Goal: Information Seeking & Learning: Compare options

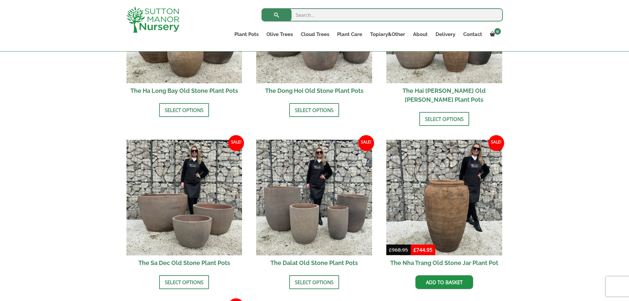
scroll to position [385, 0]
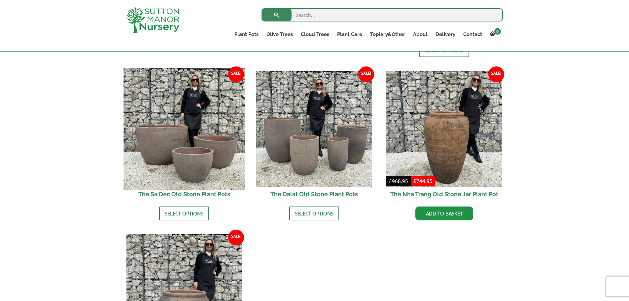
click at [172, 168] on img at bounding box center [185, 129] width 122 height 122
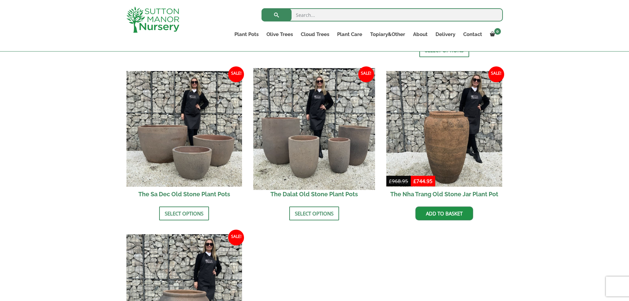
click at [310, 141] on img at bounding box center [315, 129] width 122 height 122
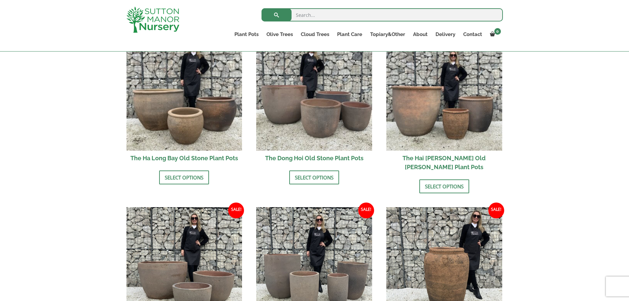
scroll to position [220, 0]
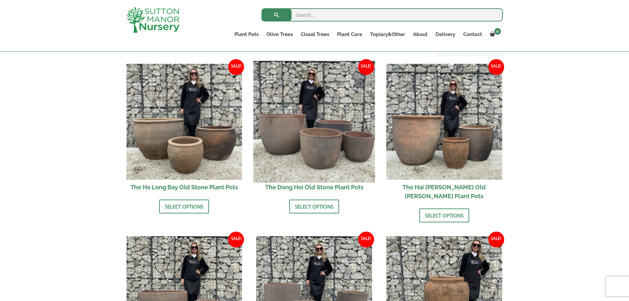
click at [317, 151] on img at bounding box center [315, 122] width 122 height 122
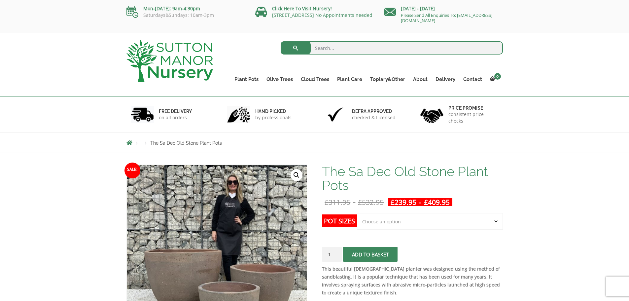
click at [379, 224] on select "Choose an option Click here to buy the 3rd to Largest Pot In The Picture Click …" at bounding box center [430, 221] width 146 height 17
click at [357, 213] on select "Choose an option Click here to buy the 3rd to Largest Pot In The Picture Click …" at bounding box center [430, 221] width 146 height 17
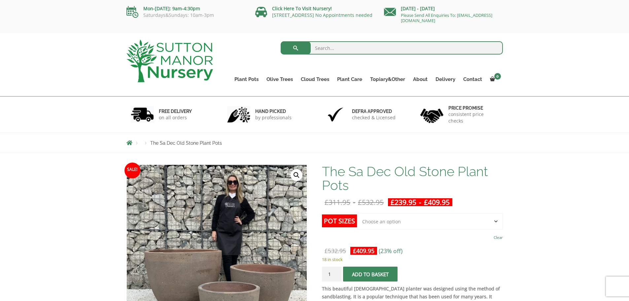
click at [421, 261] on p "18 in stock" at bounding box center [412, 259] width 181 height 8
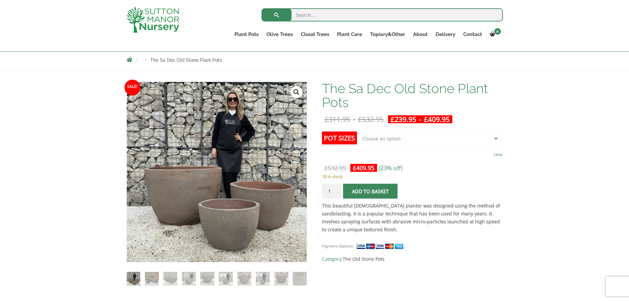
scroll to position [55, 0]
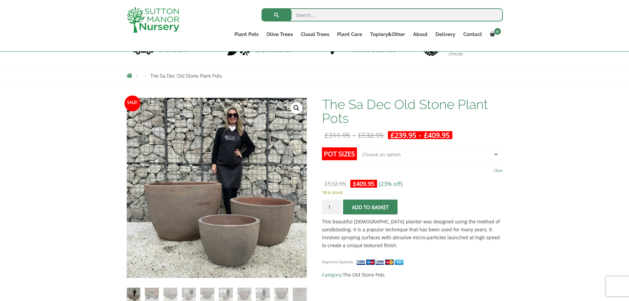
click at [408, 159] on select "Choose an option Click here to buy the 3rd to Largest Pot In The Picture Click …" at bounding box center [430, 154] width 146 height 17
click at [357, 146] on select "Choose an option Click here to buy the 3rd to Largest Pot In The Picture Click …" at bounding box center [430, 154] width 146 height 17
click at [389, 157] on select "Choose an option Click here to buy the 3rd to Largest Pot In The Picture Click …" at bounding box center [430, 154] width 146 height 17
select select "Click here to buy the Largest pot In The Picture"
click at [357, 146] on select "Choose an option Click here to buy the 3rd to Largest Pot In The Picture Click …" at bounding box center [430, 154] width 146 height 17
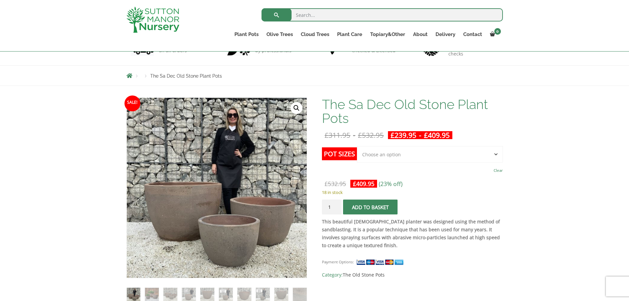
click at [434, 232] on strong "This beautiful Vietnamese planter was designed using the method of sandblasting…" at bounding box center [411, 233] width 178 height 30
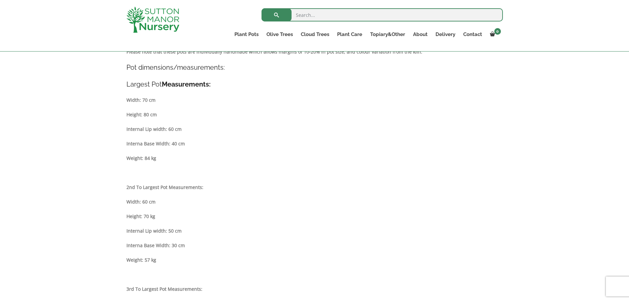
scroll to position [330, 0]
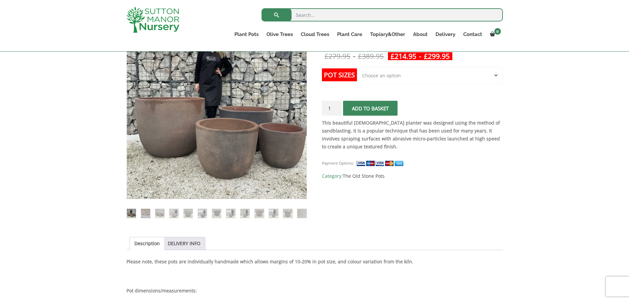
scroll to position [110, 0]
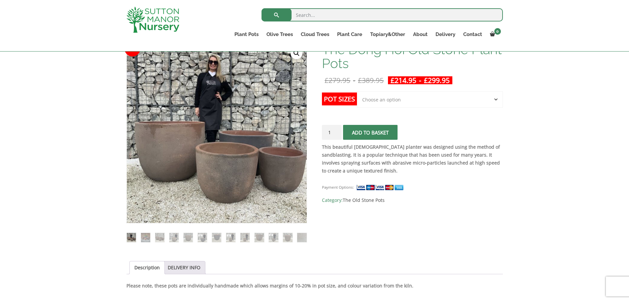
click at [382, 104] on select "Choose an option Click here to buy the 4th to Largest Pot In The Picture Click …" at bounding box center [430, 99] width 146 height 17
click at [404, 175] on p "This beautiful Vietnamese planter was designed using the method of sandblasting…" at bounding box center [412, 159] width 181 height 32
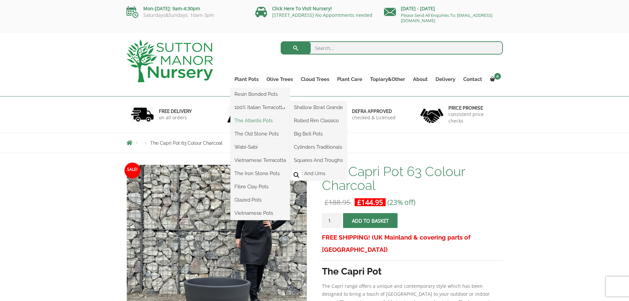
click at [252, 120] on link "The Atlantis Pots" at bounding box center [259, 121] width 59 height 10
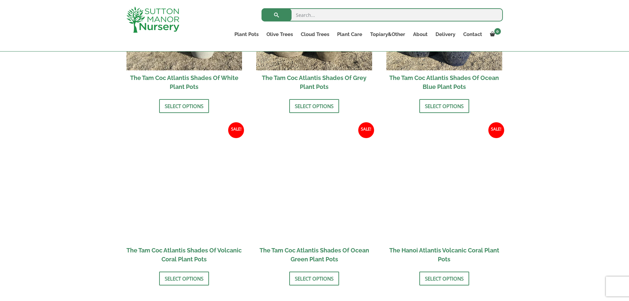
scroll to position [495, 0]
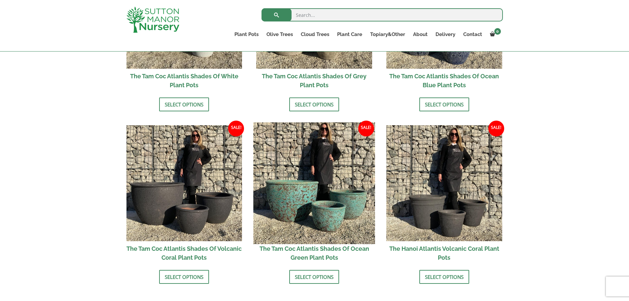
click at [324, 203] on img at bounding box center [315, 183] width 122 height 122
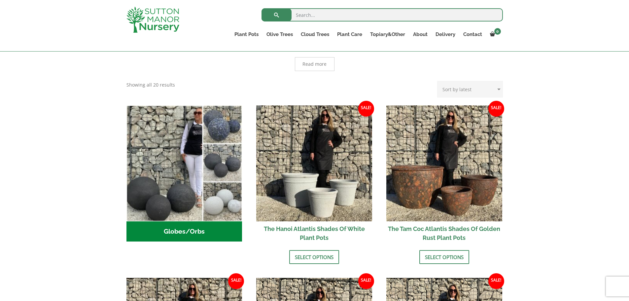
scroll to position [165, 0]
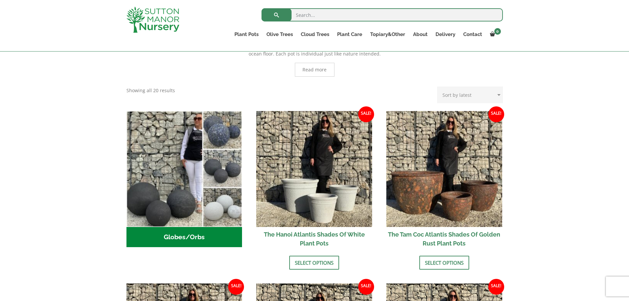
click at [327, 17] on input "search" at bounding box center [382, 14] width 241 height 13
type input "barolo"
click at [262, 8] on button "submit" at bounding box center [277, 14] width 30 height 13
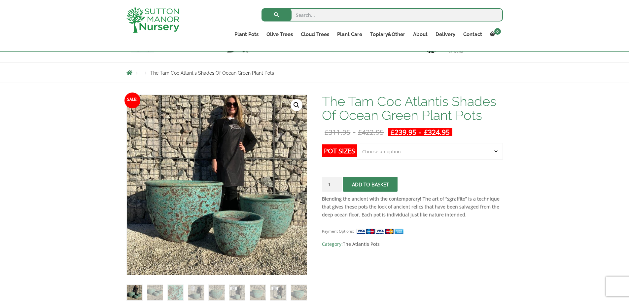
scroll to position [55, 0]
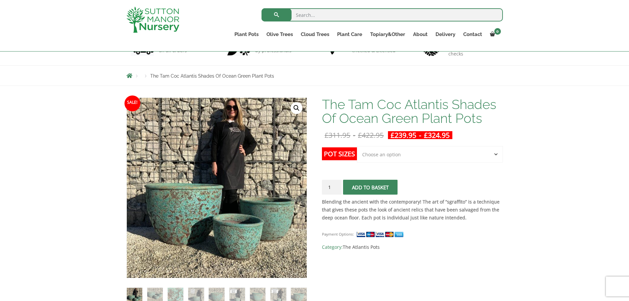
click at [384, 154] on select "Choose an option Click here to buy the 3rd to Largest Pot In The Picture Click …" at bounding box center [430, 154] width 146 height 17
click at [360, 227] on div "Payment Options: SKU: N/A Category: The Atlantis Pots" at bounding box center [412, 238] width 181 height 26
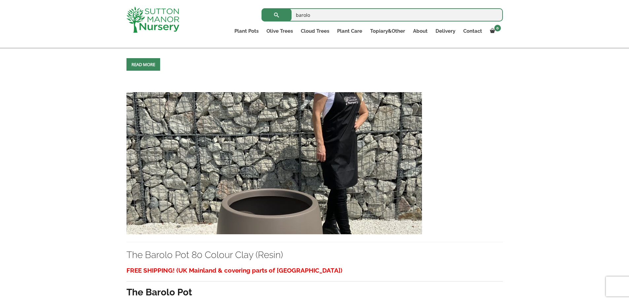
scroll to position [605, 0]
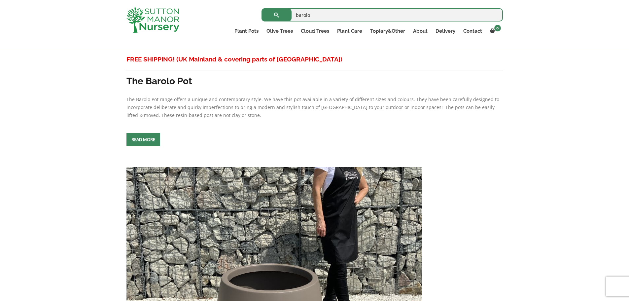
click at [143, 139] on span at bounding box center [143, 139] width 0 height 0
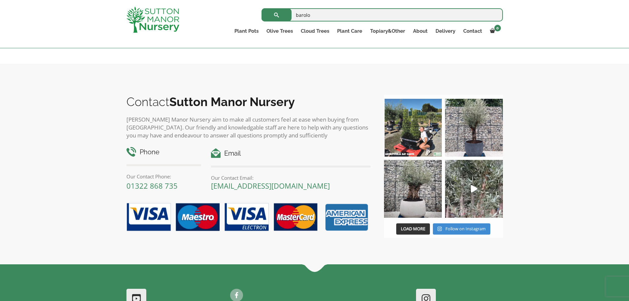
scroll to position [2960, 0]
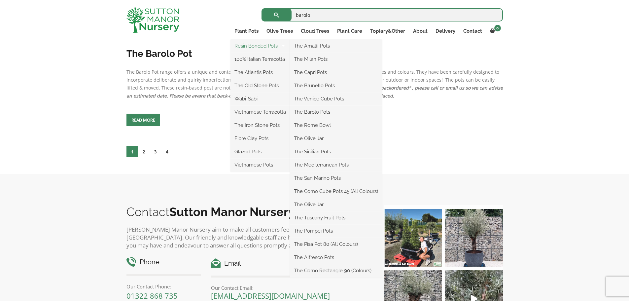
click at [252, 46] on link "Resin Bonded Pots" at bounding box center [259, 46] width 59 height 10
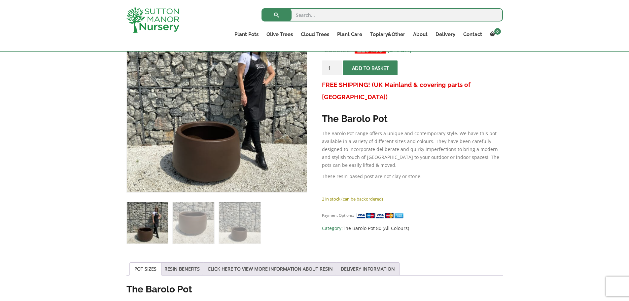
scroll to position [55, 0]
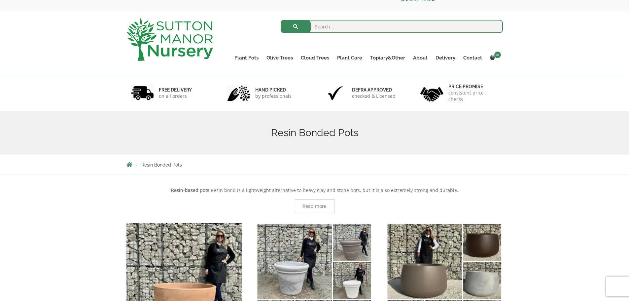
scroll to position [165, 0]
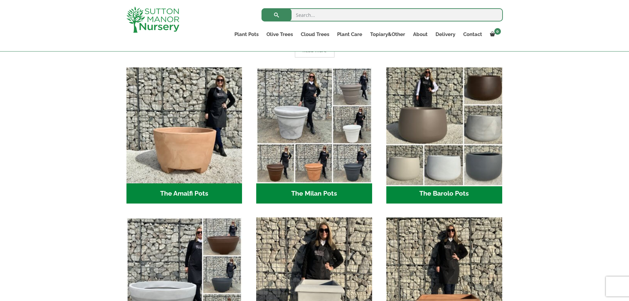
click at [418, 140] on img "Visit product category The Barolo Pots" at bounding box center [444, 125] width 122 height 122
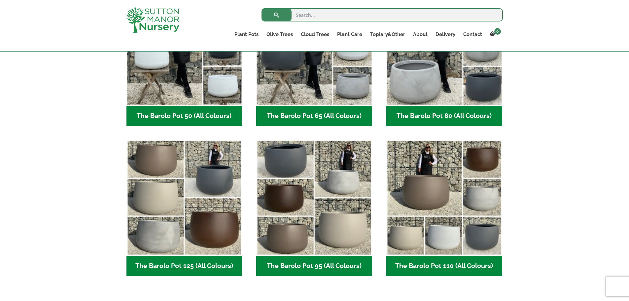
scroll to position [330, 0]
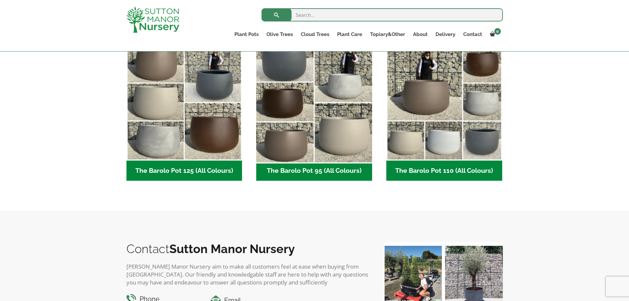
click at [293, 150] on img "Visit product category The Barolo Pot 95 (All Colours)" at bounding box center [315, 103] width 122 height 122
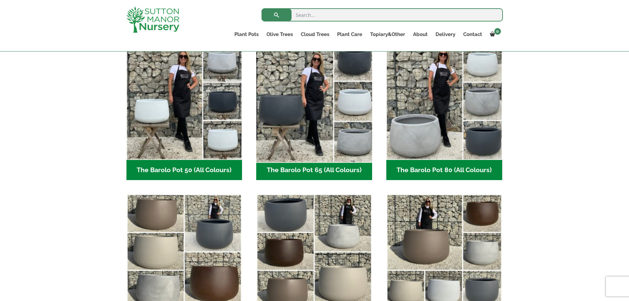
scroll to position [165, 0]
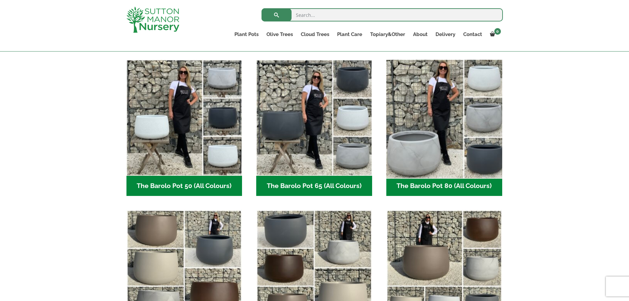
click at [421, 128] on img "Visit product category The Barolo Pot 80 (All Colours)" at bounding box center [444, 118] width 122 height 122
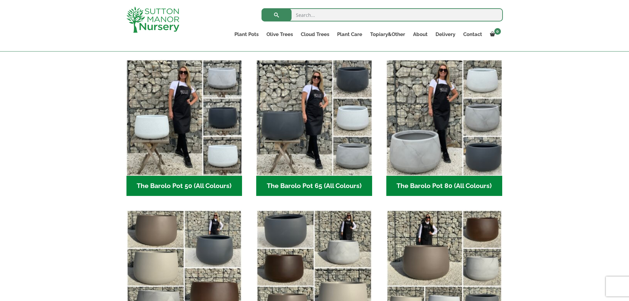
scroll to position [220, 0]
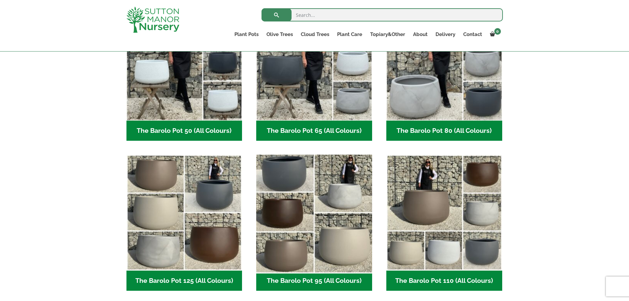
click at [298, 219] on img "Visit product category The Barolo Pot 95 (All Colours)" at bounding box center [315, 213] width 122 height 122
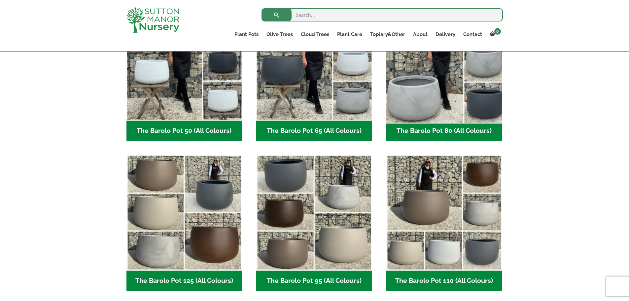
click at [413, 77] on img "Visit product category The Barolo Pot 80 (All Colours)" at bounding box center [444, 63] width 122 height 122
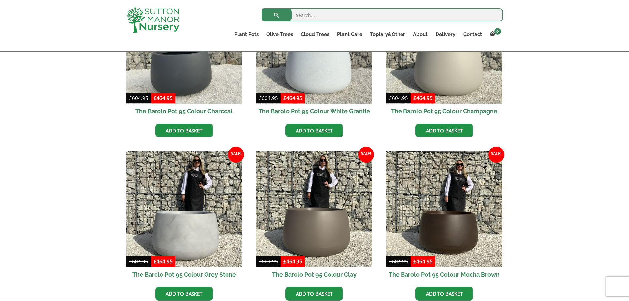
scroll to position [275, 0]
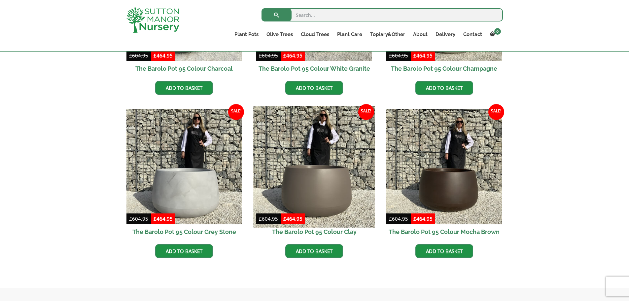
click at [333, 206] on img at bounding box center [315, 167] width 122 height 122
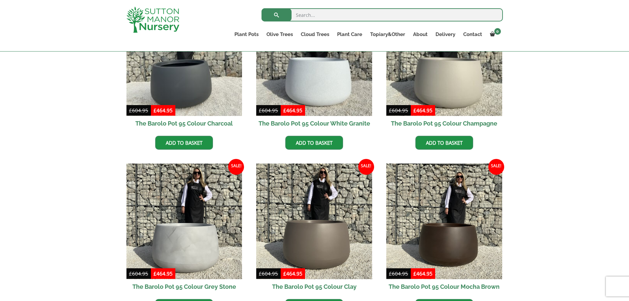
scroll to position [165, 0]
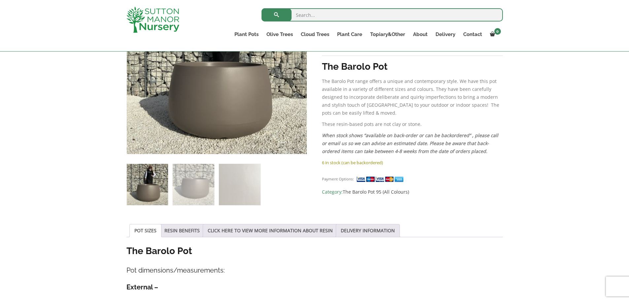
scroll to position [110, 0]
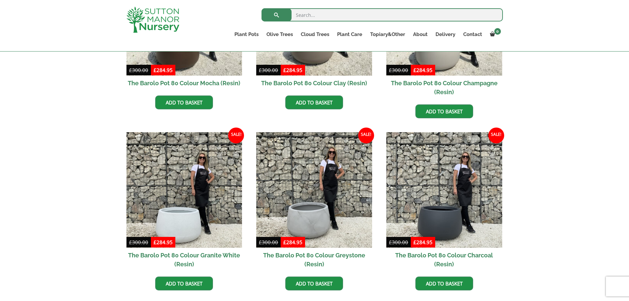
scroll to position [220, 0]
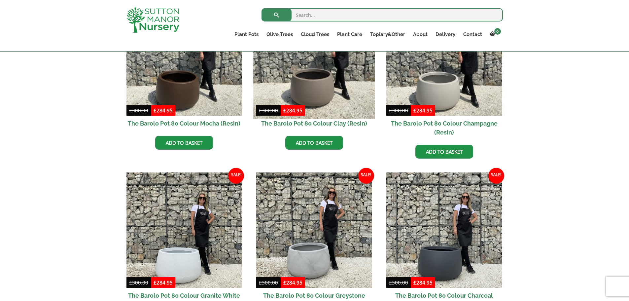
click at [320, 98] on img at bounding box center [315, 58] width 122 height 122
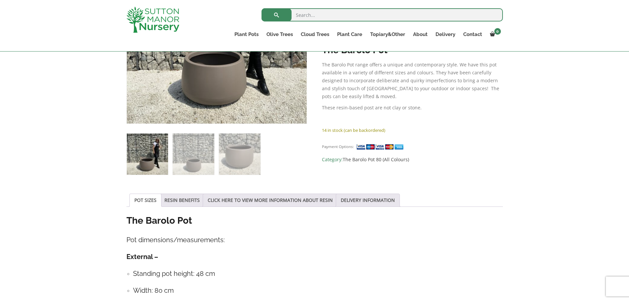
scroll to position [55, 0]
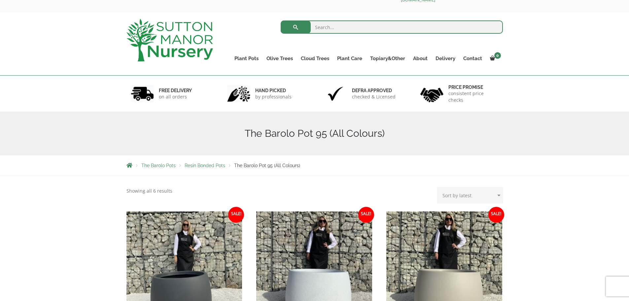
scroll to position [165, 0]
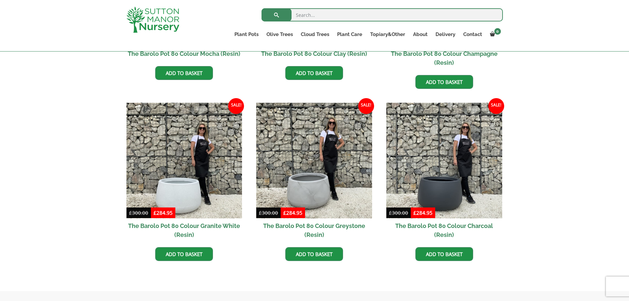
scroll to position [165, 0]
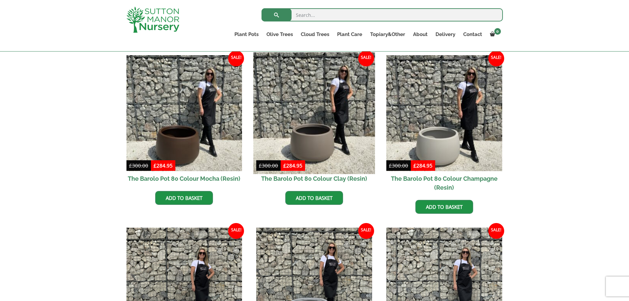
click at [294, 142] on img at bounding box center [315, 113] width 122 height 122
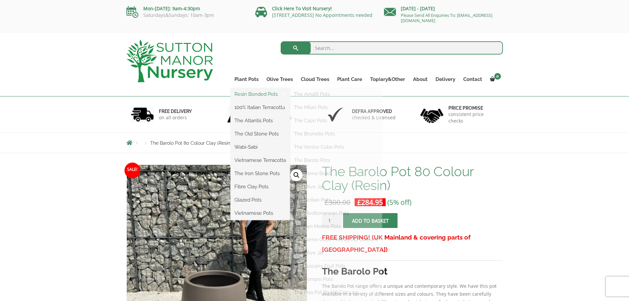
click at [250, 95] on link "Resin Bonded Pots" at bounding box center [259, 94] width 59 height 10
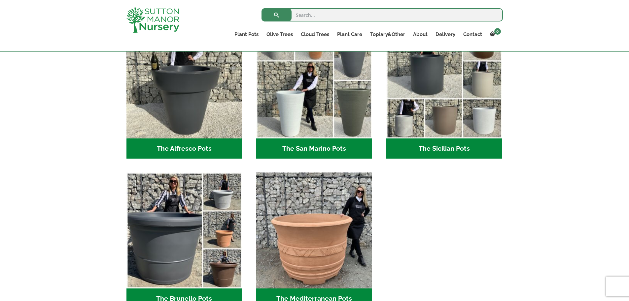
scroll to position [826, 0]
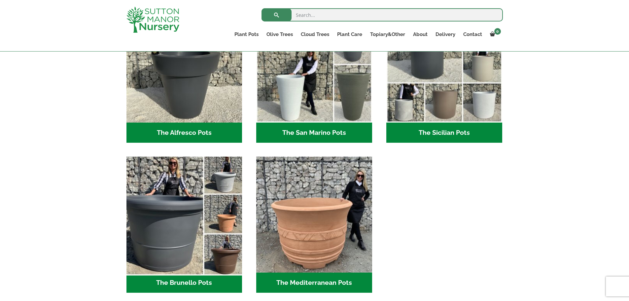
click at [172, 258] on img "Visit product category The Brunello Pots" at bounding box center [185, 215] width 122 height 122
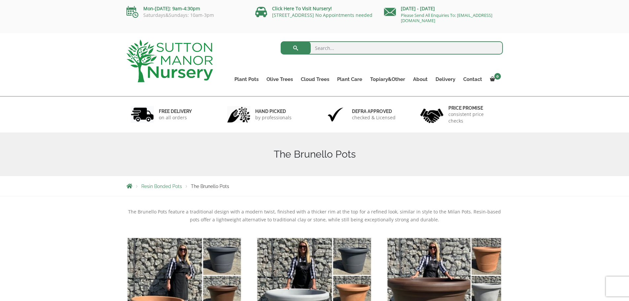
scroll to position [165, 0]
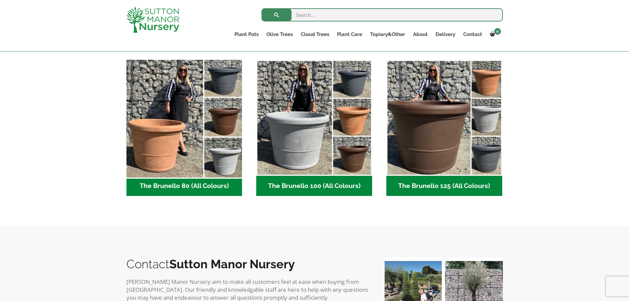
click at [184, 165] on img "Visit product category The Brunello 80 (All Colours)" at bounding box center [185, 118] width 122 height 122
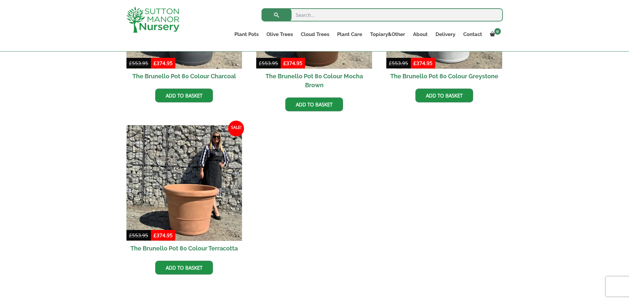
scroll to position [330, 0]
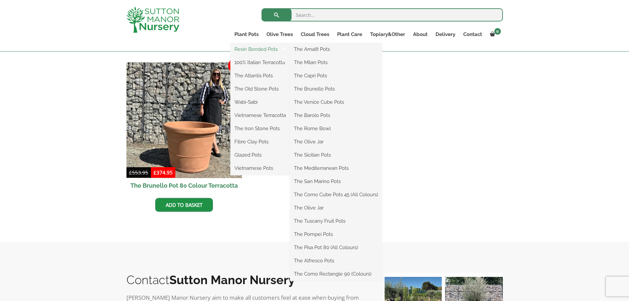
click at [250, 49] on link "Resin Bonded Pots" at bounding box center [259, 49] width 59 height 10
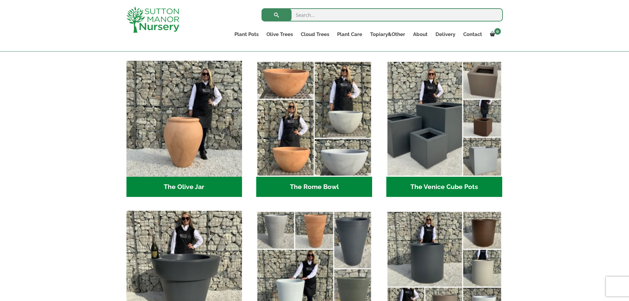
scroll to position [605, 0]
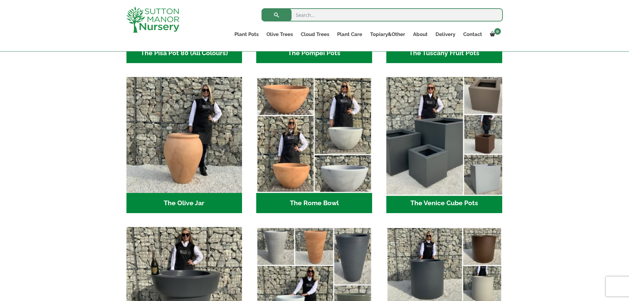
click at [469, 177] on img "Visit product category The Venice Cube Pots" at bounding box center [444, 135] width 122 height 122
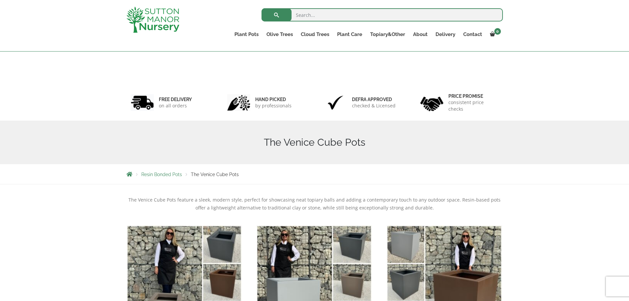
scroll to position [110, 0]
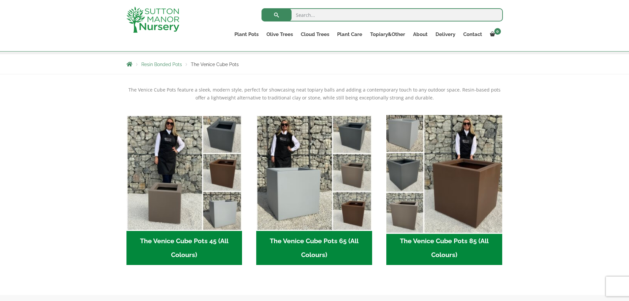
click at [444, 197] on img "Visit product category The Venice Cube Pots 85 (All Colours)" at bounding box center [444, 173] width 122 height 122
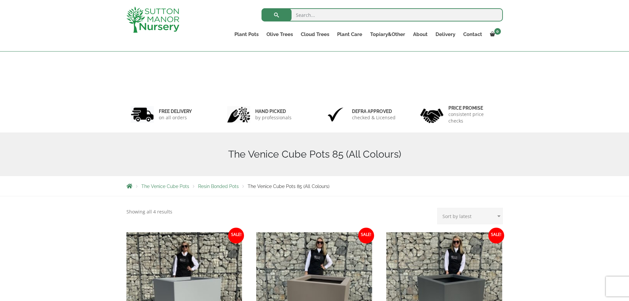
scroll to position [165, 0]
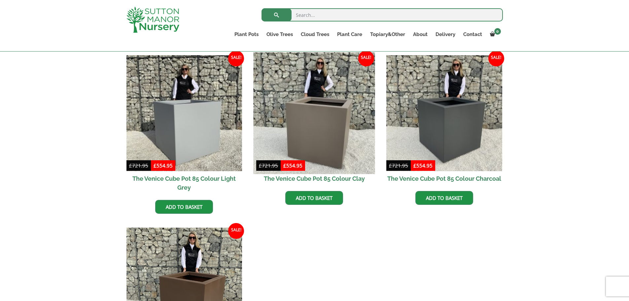
click at [323, 148] on img at bounding box center [315, 113] width 122 height 122
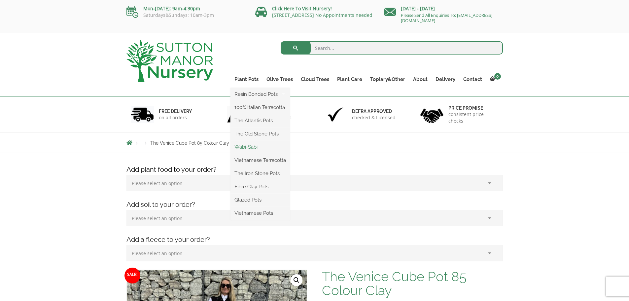
click at [246, 149] on link "Wabi-Sabi" at bounding box center [259, 147] width 59 height 10
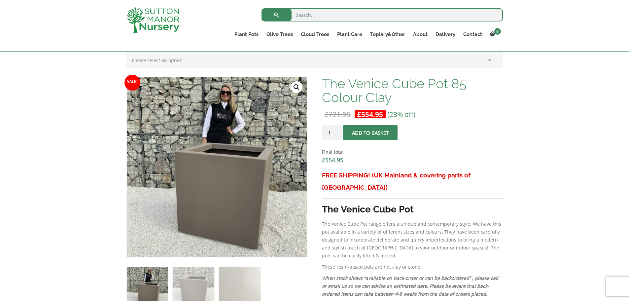
scroll to position [165, 0]
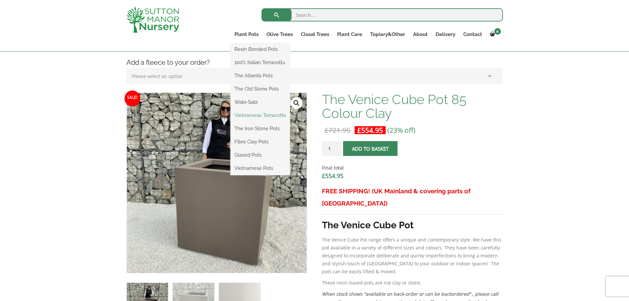
click at [241, 113] on link "Vietnamese Terracotta" at bounding box center [259, 115] width 59 height 10
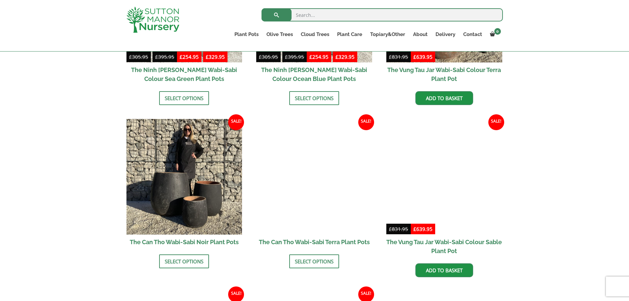
scroll to position [660, 0]
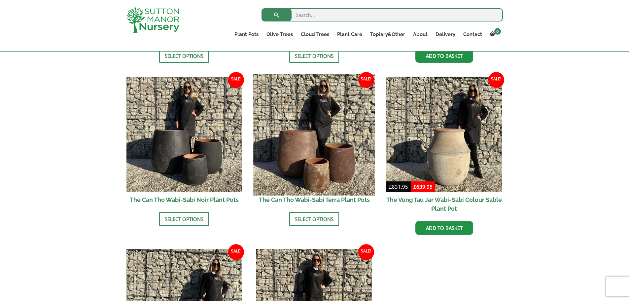
click at [290, 159] on img at bounding box center [315, 135] width 122 height 122
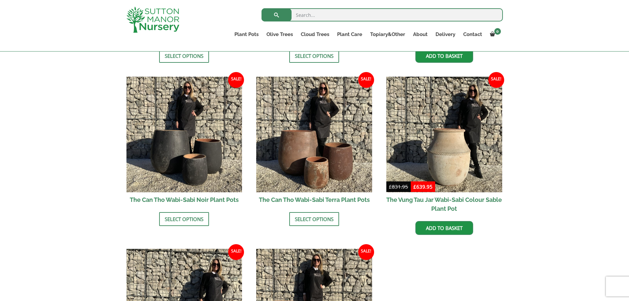
scroll to position [770, 0]
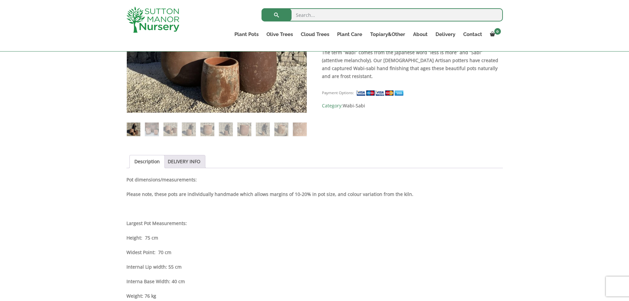
scroll to position [275, 0]
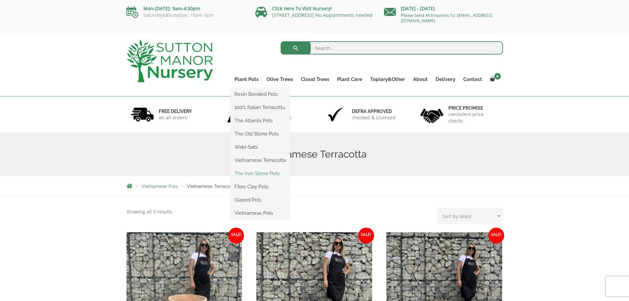
click at [248, 170] on link "The Iron Stone Pots" at bounding box center [259, 173] width 59 height 10
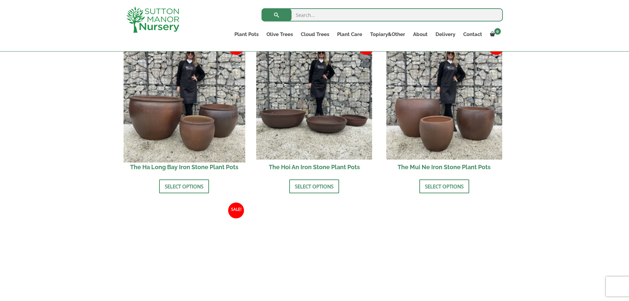
scroll to position [220, 0]
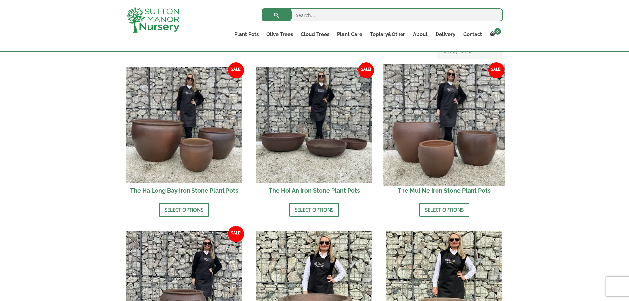
click at [412, 151] on img at bounding box center [444, 125] width 122 height 122
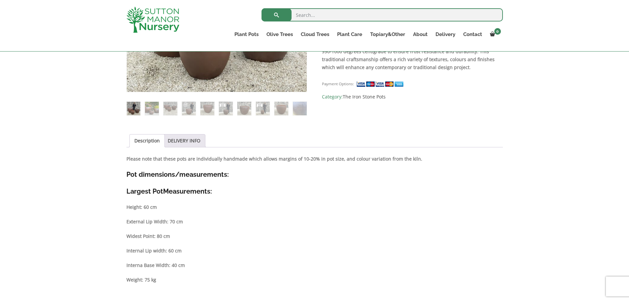
scroll to position [263, 0]
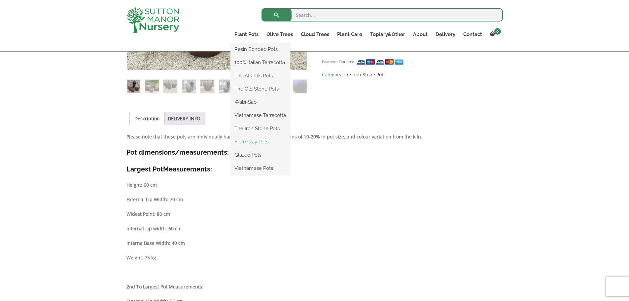
click at [260, 138] on link "Fibre Clay Pots" at bounding box center [259, 142] width 59 height 10
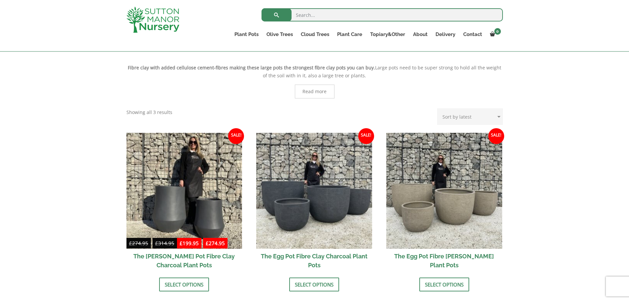
scroll to position [220, 0]
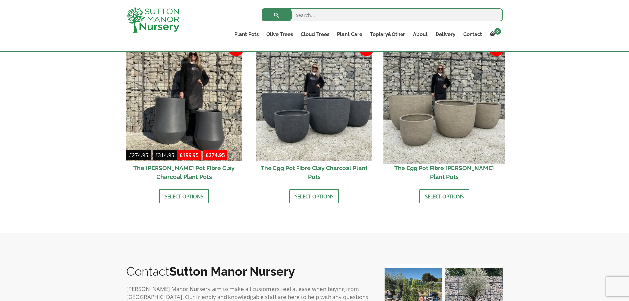
click at [437, 144] on img at bounding box center [444, 103] width 122 height 122
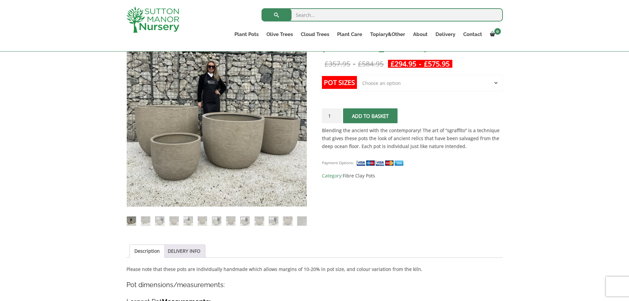
scroll to position [110, 0]
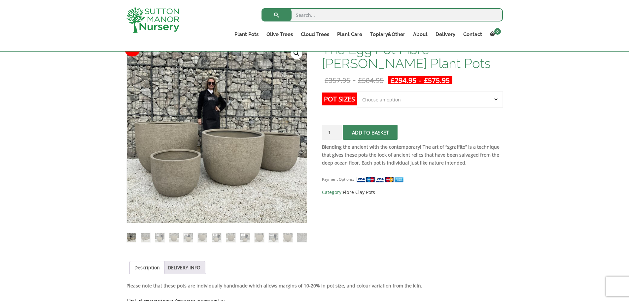
click at [377, 102] on select "Choose an option Click here to buy the 5th To Largest Pot In The Picture Click …" at bounding box center [430, 99] width 146 height 17
click at [357, 91] on select "Choose an option Click here to buy the 5th To Largest Pot In The Picture Click …" at bounding box center [430, 99] width 146 height 17
select select "Click here to buy the 2nd To Largest Pot In The Picture"
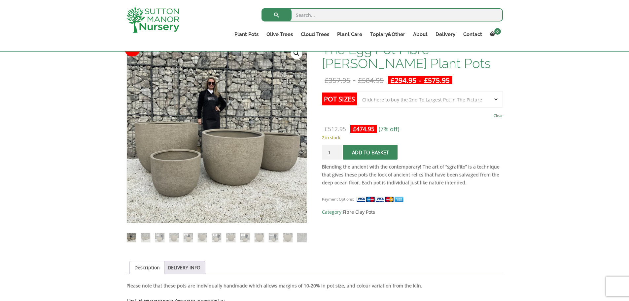
click at [382, 180] on strong "Blending the ancient with the contemporary! The art of “sgraffito” is a techniq…" at bounding box center [411, 174] width 178 height 22
click at [387, 98] on select "Choose an option Click here to buy the 5th To Largest Pot In The Picture Click …" at bounding box center [430, 99] width 146 height 17
click at [394, 105] on select "Choose an option Click here to buy the 5th To Largest Pot In The Picture Click …" at bounding box center [430, 99] width 146 height 17
drag, startPoint x: 417, startPoint y: 206, endPoint x: 408, endPoint y: 202, distance: 9.3
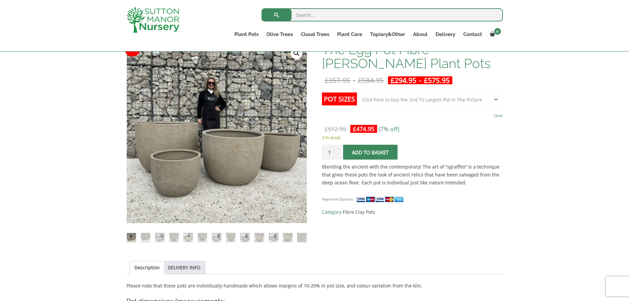
click at [417, 206] on div "Payment Options: SKU: N/A Category: Fibre Clay Pots" at bounding box center [412, 203] width 181 height 26
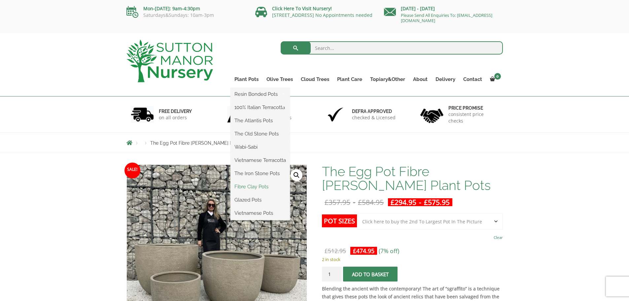
click at [255, 187] on link "Fibre Clay Pots" at bounding box center [259, 187] width 59 height 10
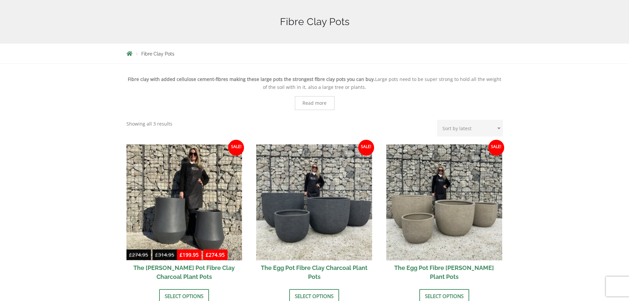
scroll to position [220, 0]
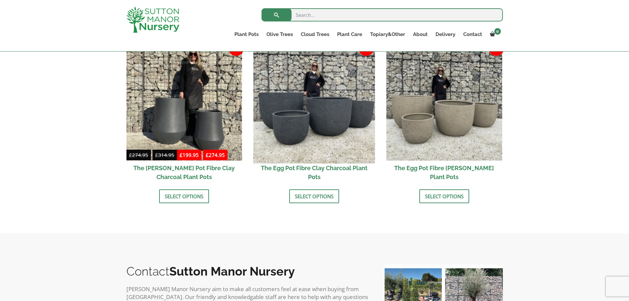
click at [287, 127] on img at bounding box center [315, 103] width 122 height 122
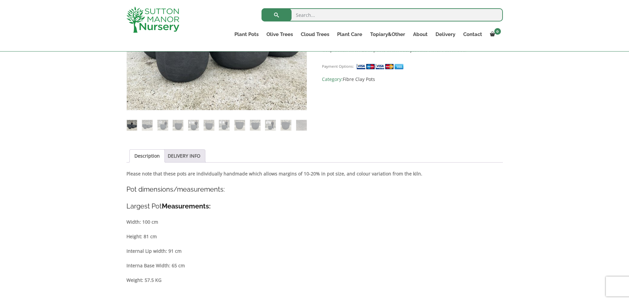
scroll to position [110, 0]
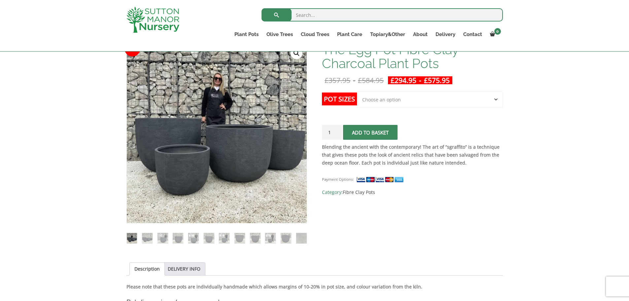
click at [373, 102] on select "Choose an option Click here to buy the 5th To Largest Pot In The Picture Click …" at bounding box center [430, 99] width 146 height 17
click at [357, 91] on select "Choose an option Click here to buy the 5th To Largest Pot In The Picture Click …" at bounding box center [430, 99] width 146 height 17
select select "Click here to buy the 2nd To Largest Pot In The Picture"
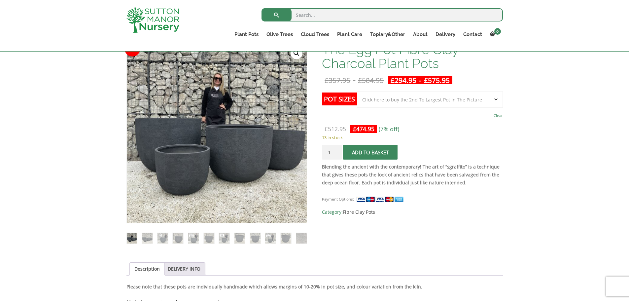
click at [385, 101] on select "Choose an option Click here to buy the 5th To Largest Pot In The Picture Click …" at bounding box center [430, 99] width 146 height 17
click at [424, 198] on div "Payment Options: SKU: N/A Category: Fibre Clay Pots" at bounding box center [412, 203] width 181 height 26
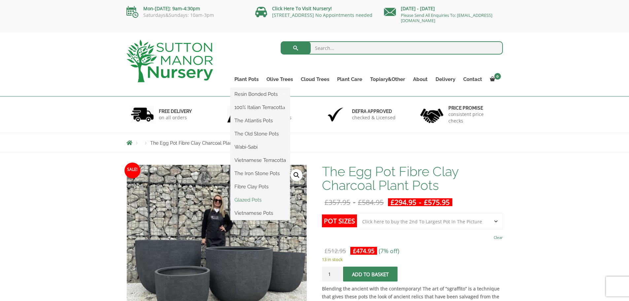
drag, startPoint x: 257, startPoint y: 197, endPoint x: 260, endPoint y: 196, distance: 3.3
click at [257, 197] on link "Glazed Pots" at bounding box center [259, 200] width 59 height 10
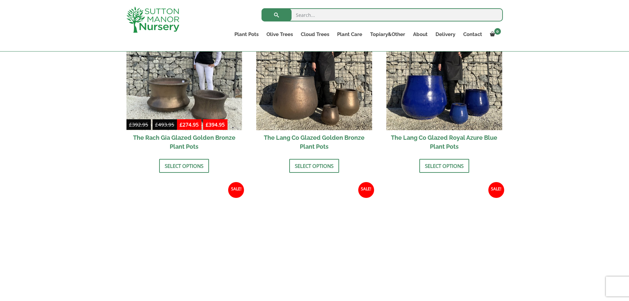
scroll to position [440, 0]
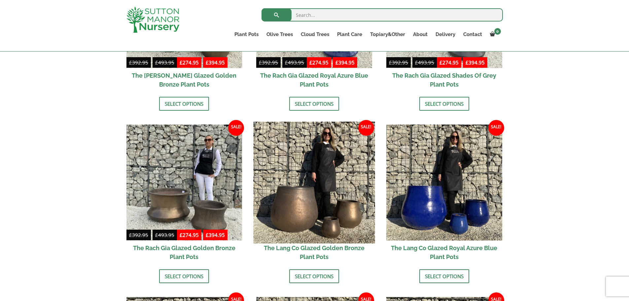
click at [290, 215] on img at bounding box center [315, 183] width 122 height 122
